Goal: Task Accomplishment & Management: Manage account settings

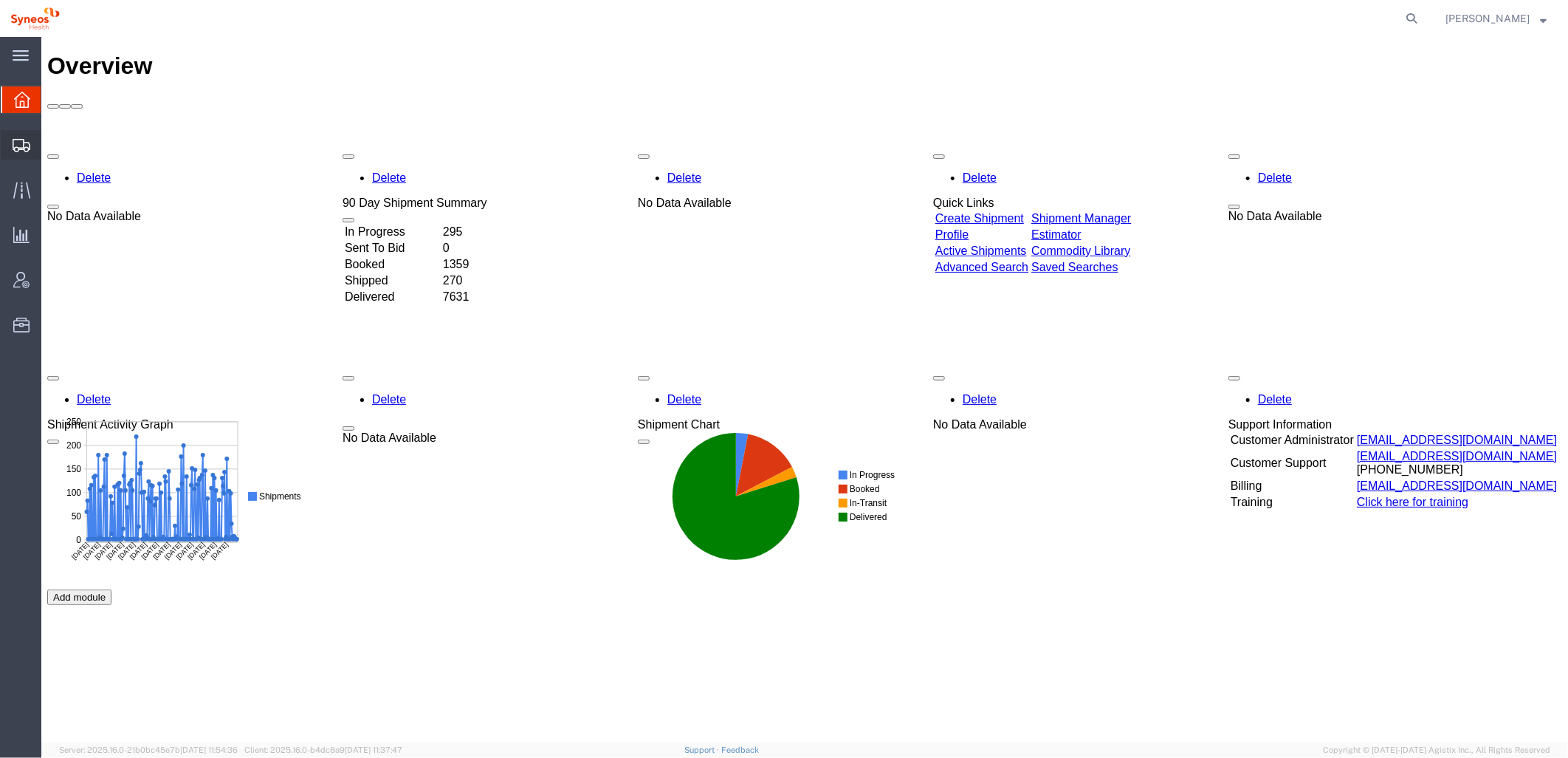
click at [0, 0] on span "Shipment Manager" at bounding box center [0, 0] width 0 height 0
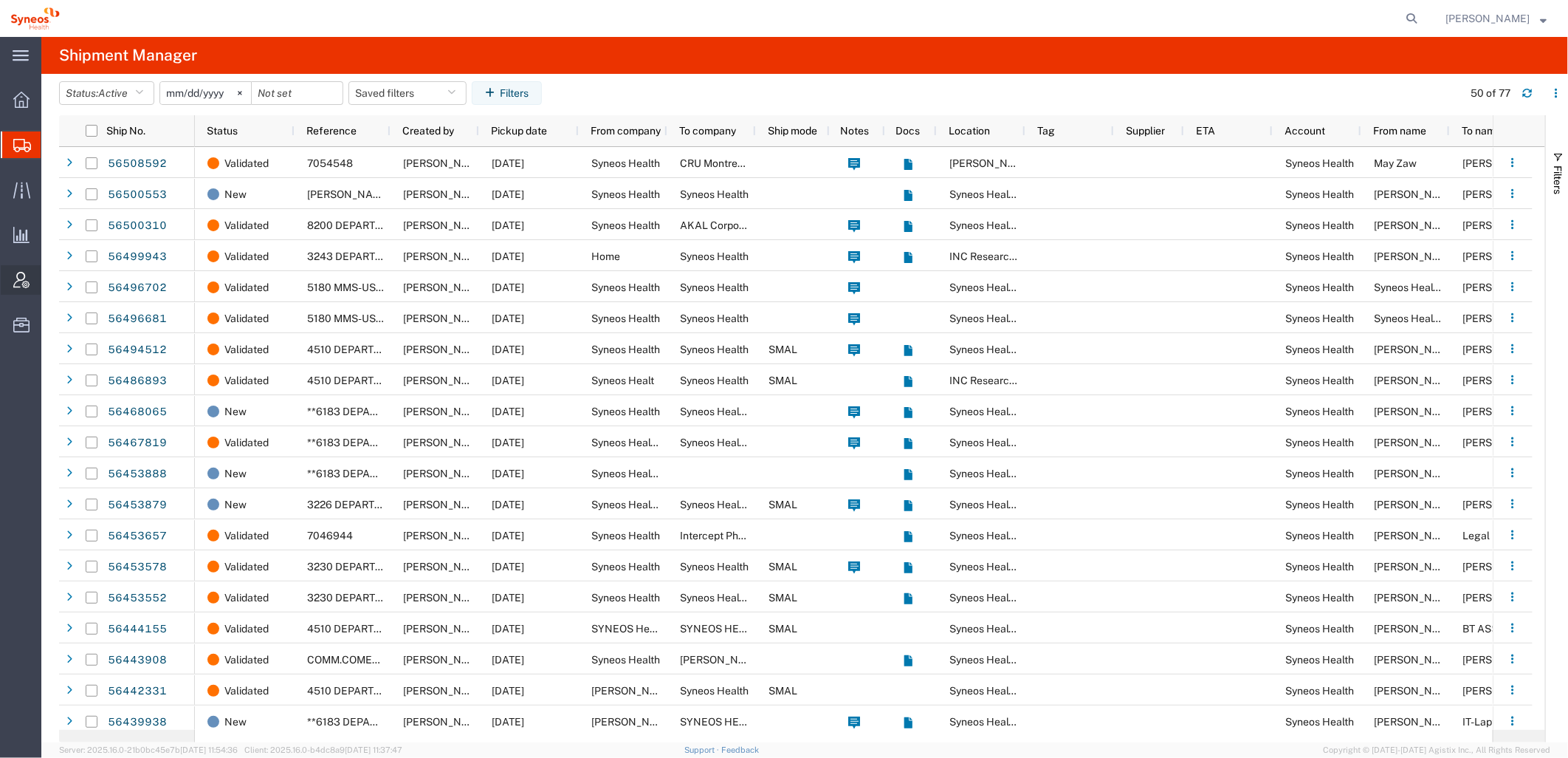
click at [51, 279] on span "Account Admin" at bounding box center [46, 280] width 10 height 30
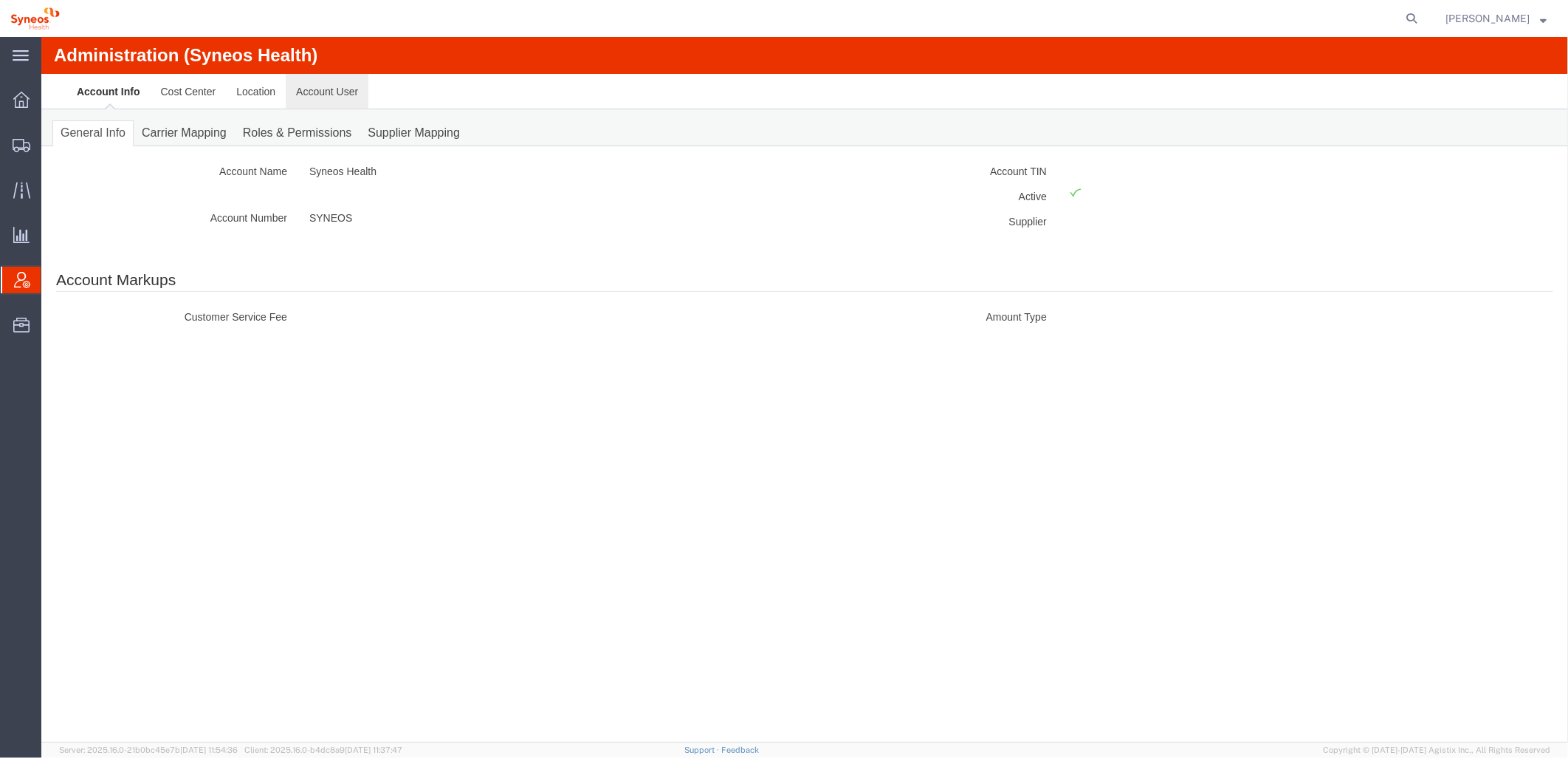
click at [321, 91] on link "Account User" at bounding box center [327, 91] width 83 height 36
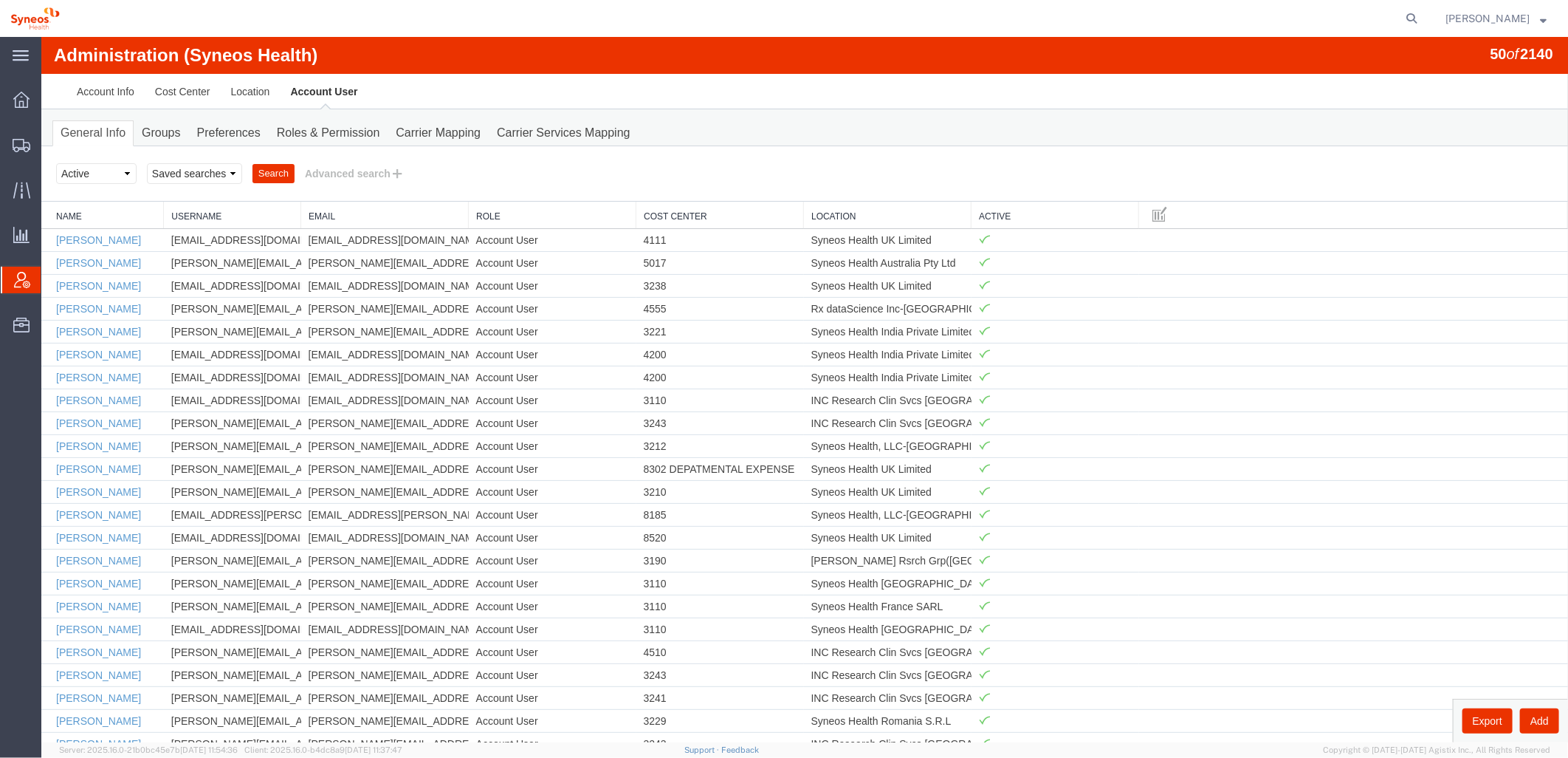
click at [1545, 50] on div "Administration (Syneos Health) 50 of 2140" at bounding box center [804, 55] width 1527 height 37
drag, startPoint x: 1474, startPoint y: 52, endPoint x: 1545, endPoint y: 42, distance: 71.7
click at [1545, 42] on div "Administration (Syneos Health) 50 of 2140" at bounding box center [804, 55] width 1527 height 37
click at [1540, 13] on span "[PERSON_NAME]" at bounding box center [1495, 19] width 101 height 16
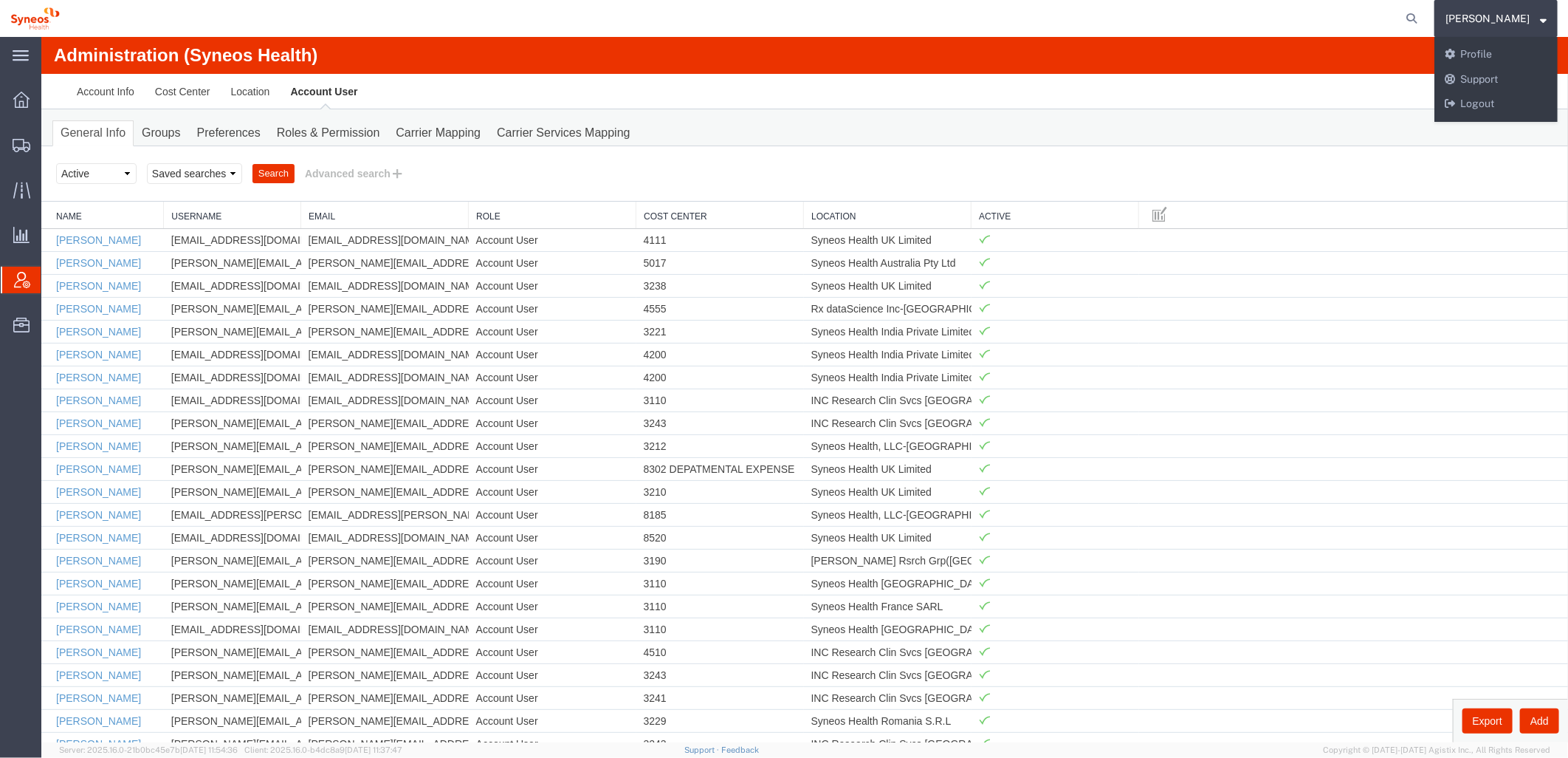
click at [1375, 13] on agx-global-search at bounding box center [1188, 19] width 473 height 37
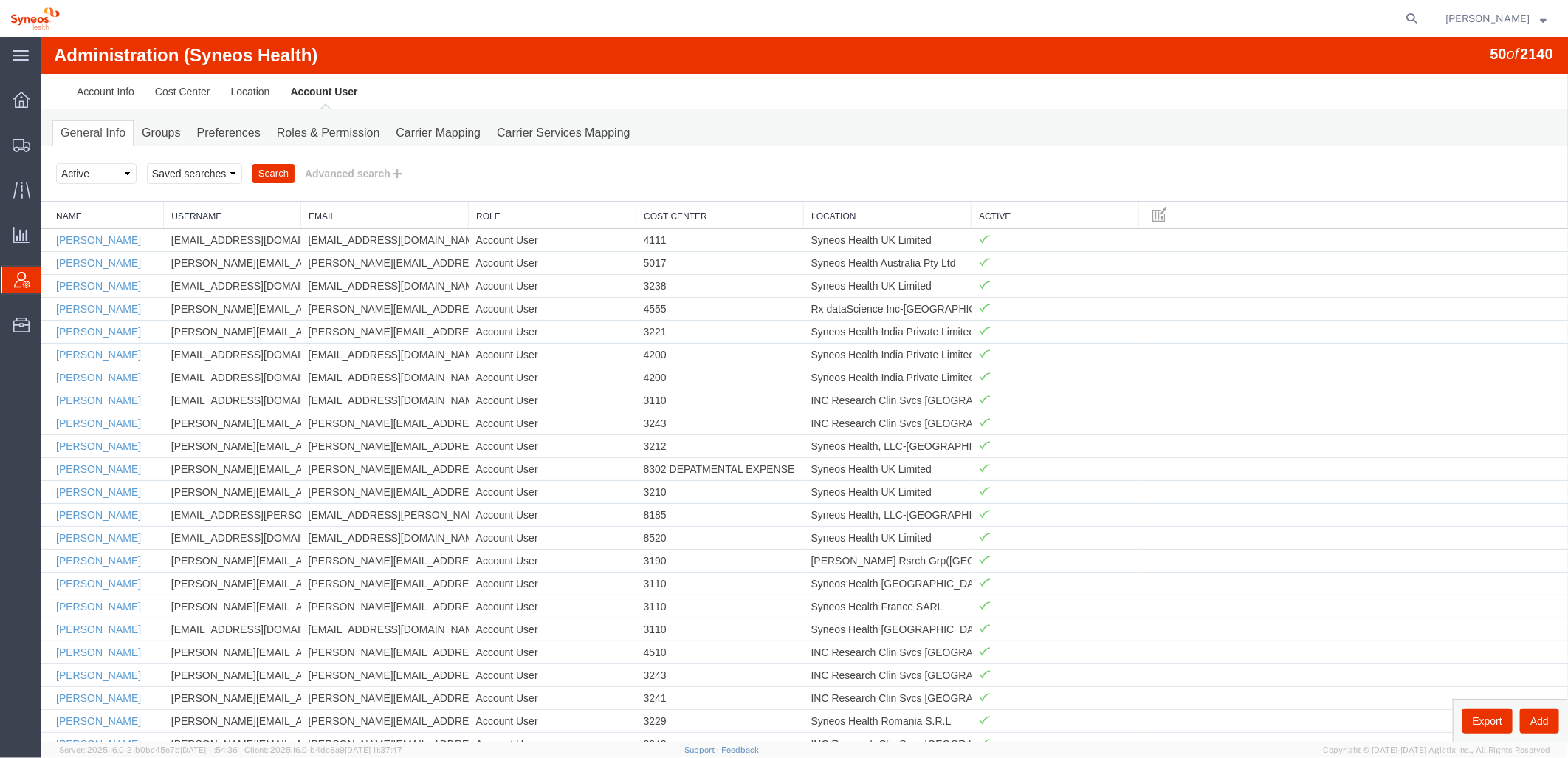
click at [1540, 19] on strong "button" at bounding box center [1543, 18] width 7 height 5
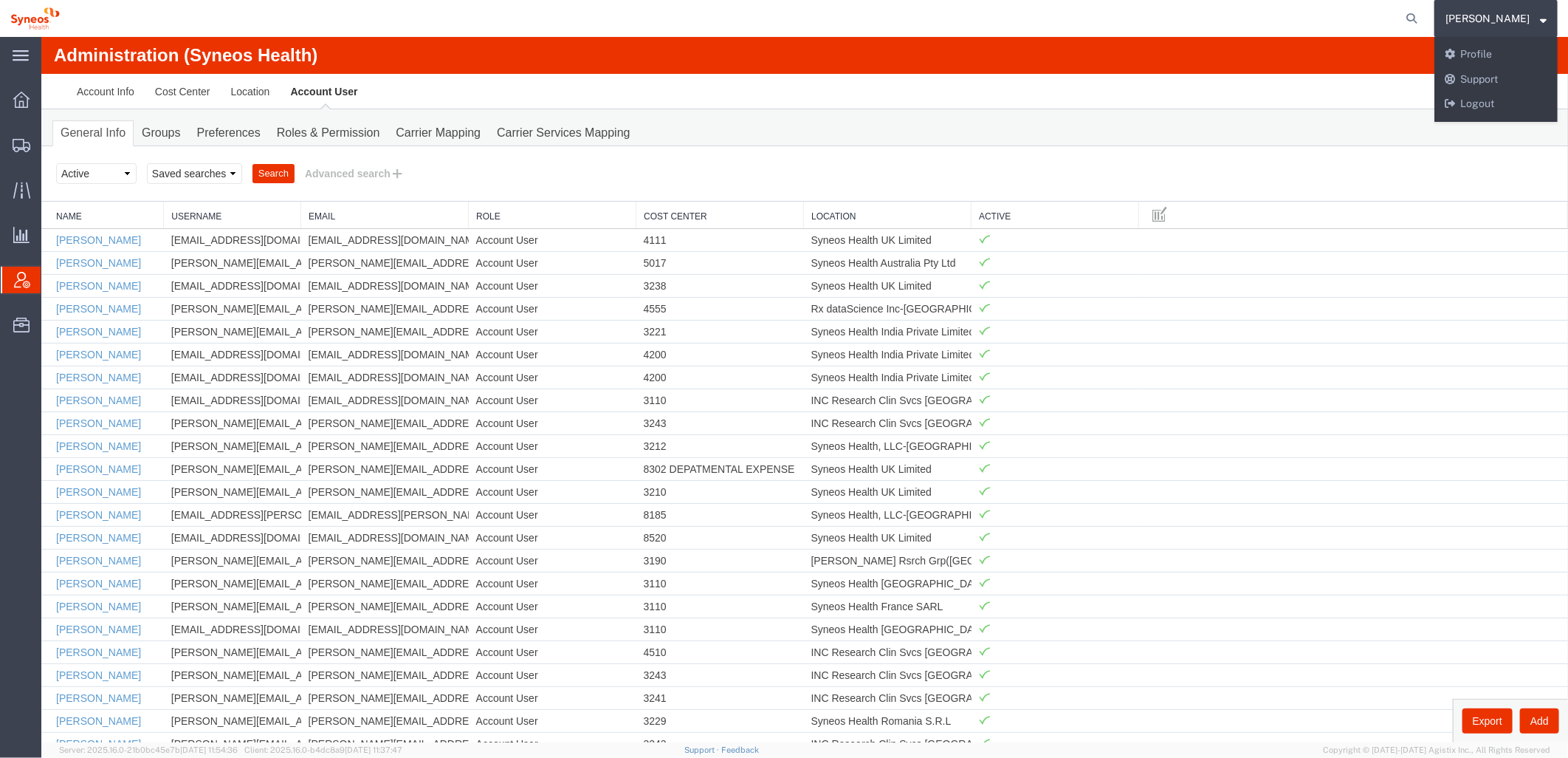
click at [1540, 19] on strong "button" at bounding box center [1543, 18] width 7 height 5
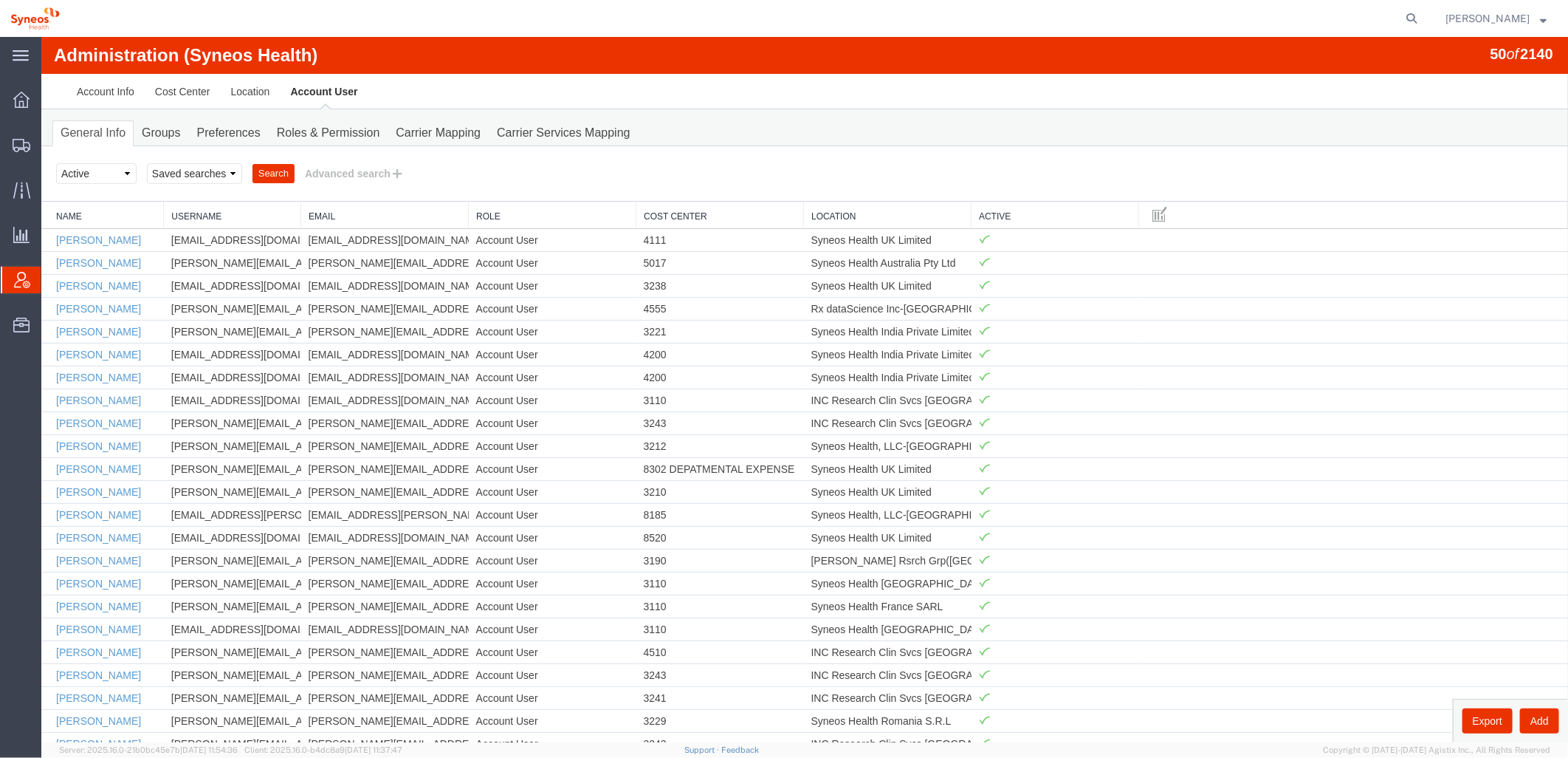
click at [1353, 20] on agx-global-search at bounding box center [1188, 19] width 473 height 37
click at [1352, 20] on agx-global-search at bounding box center [1188, 19] width 473 height 37
